Goal: Task Accomplishment & Management: Use online tool/utility

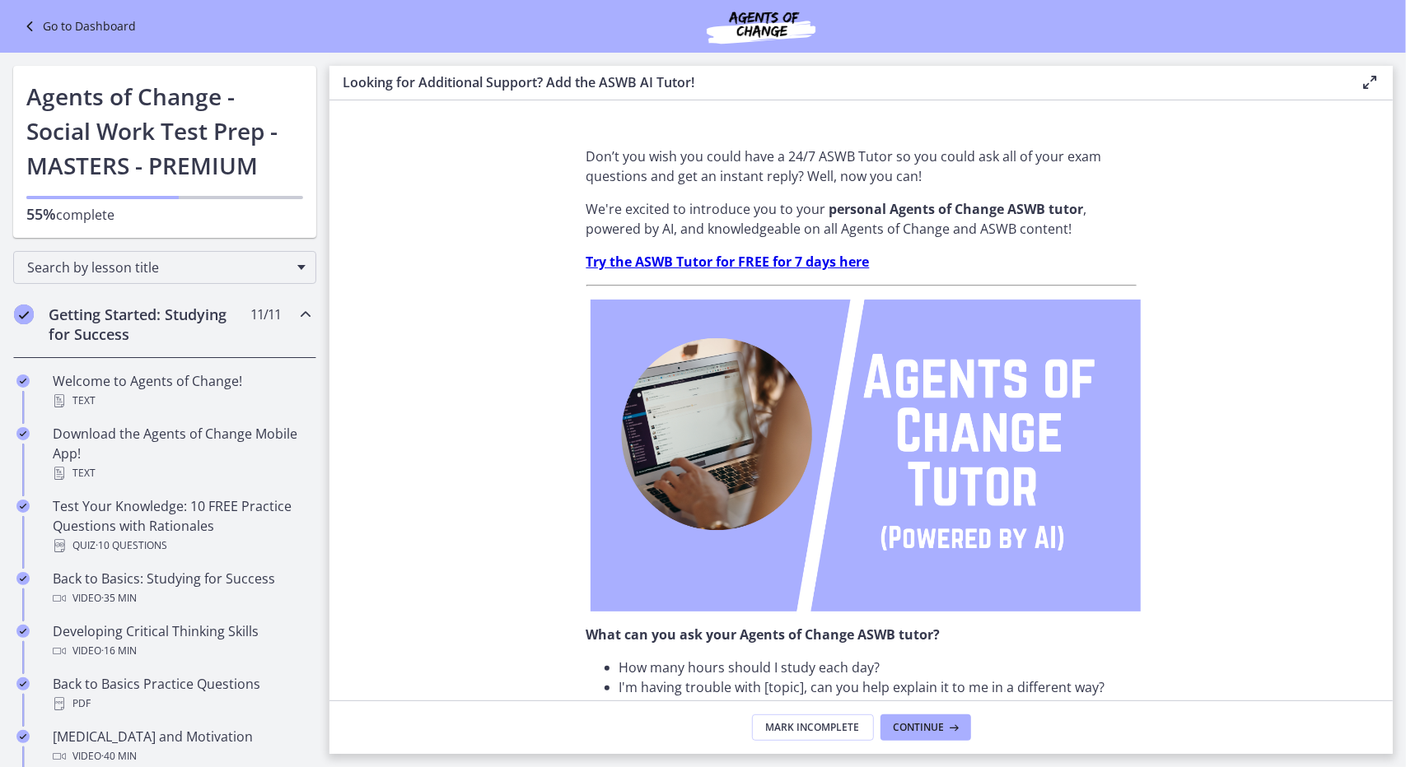
click at [296, 310] on icon "Chapters" at bounding box center [306, 315] width 20 height 20
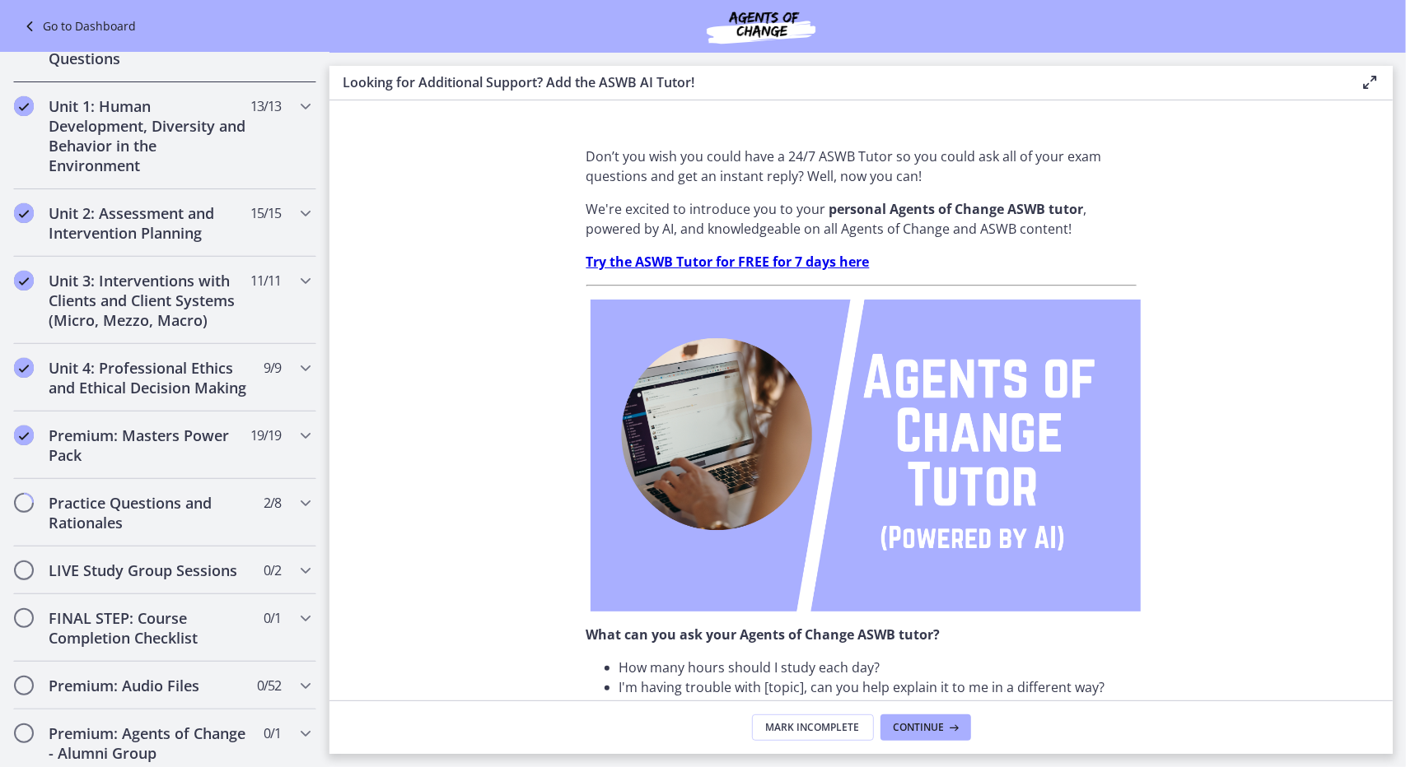
scroll to position [366, 0]
click at [296, 511] on icon "Chapters" at bounding box center [306, 501] width 20 height 20
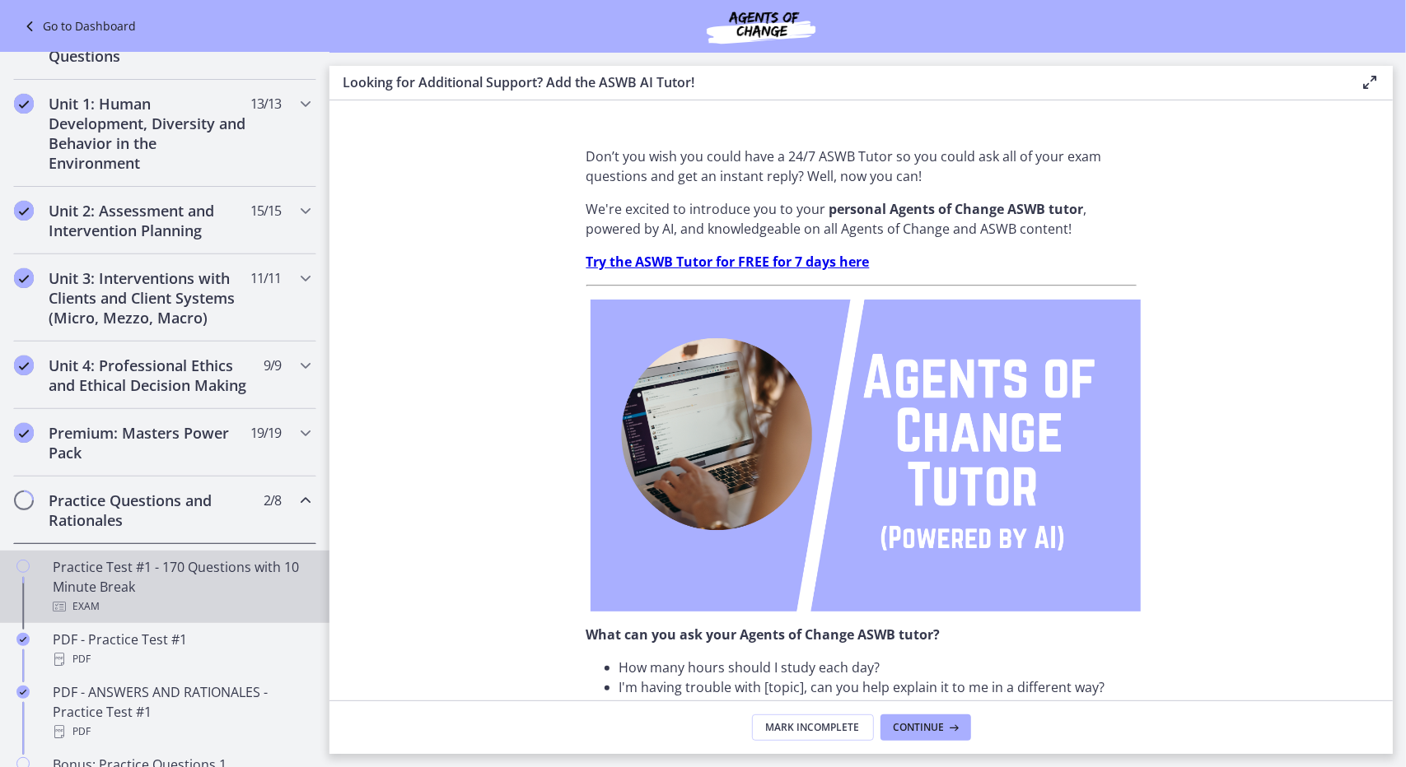
click at [115, 585] on div "Practice Test #1 - 170 Questions with 10 Minute Break Exam" at bounding box center [181, 586] width 257 height 59
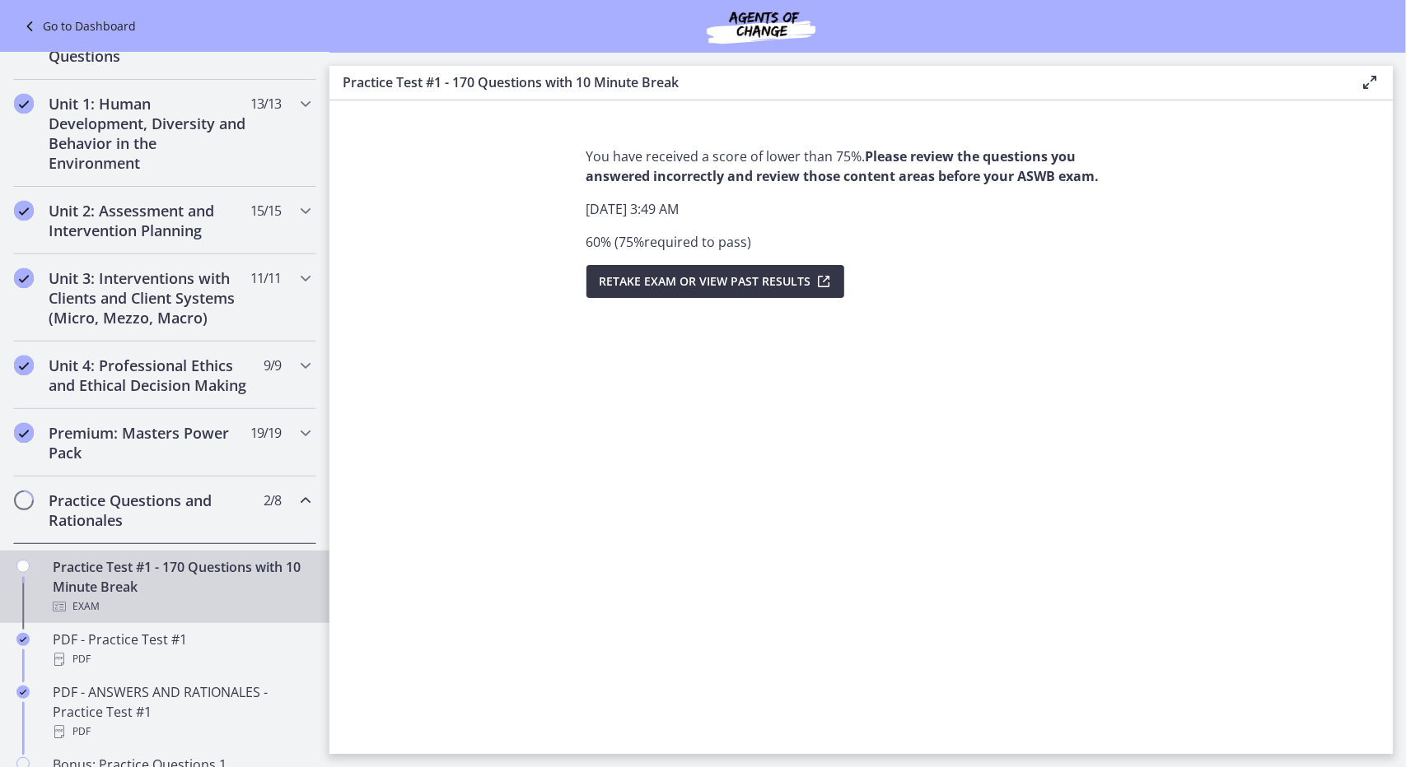
click at [716, 282] on span "Retake Exam OR View Past Results" at bounding box center [705, 282] width 212 height 20
